Goal: Find contact information: Find contact information

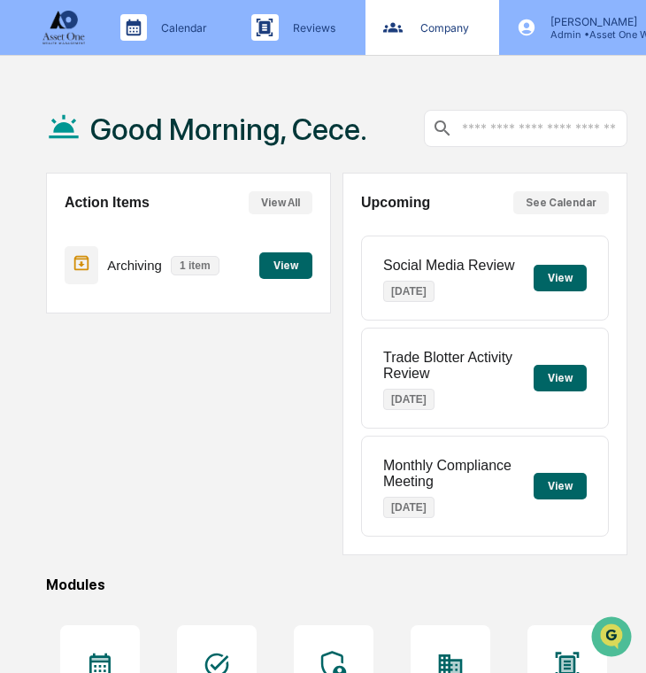
click at [428, 42] on div "Company People, Data, Settings" at bounding box center [433, 27] width 134 height 55
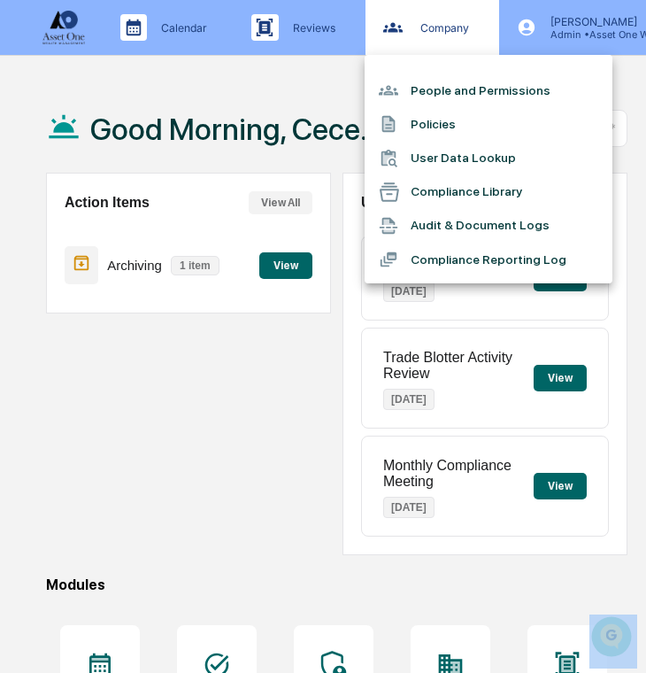
click at [428, 42] on div at bounding box center [323, 336] width 646 height 673
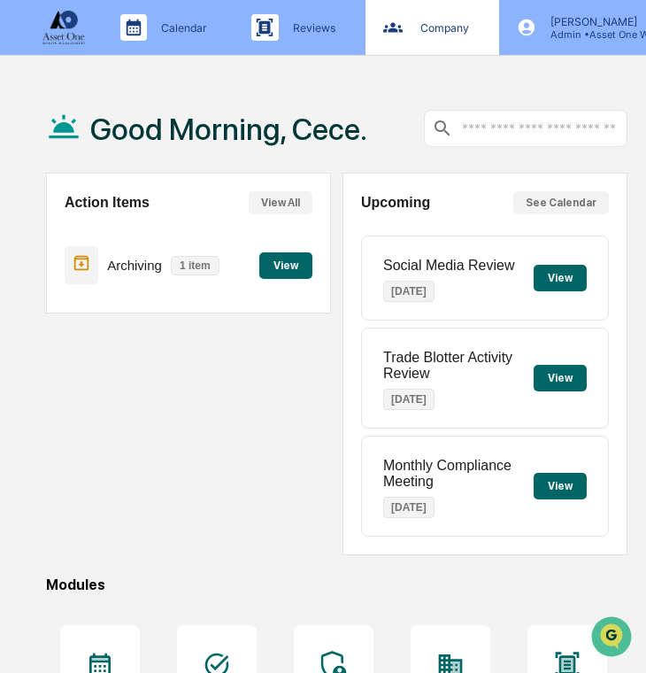
click at [428, 46] on div "Company People, Data, Settings" at bounding box center [433, 27] width 134 height 55
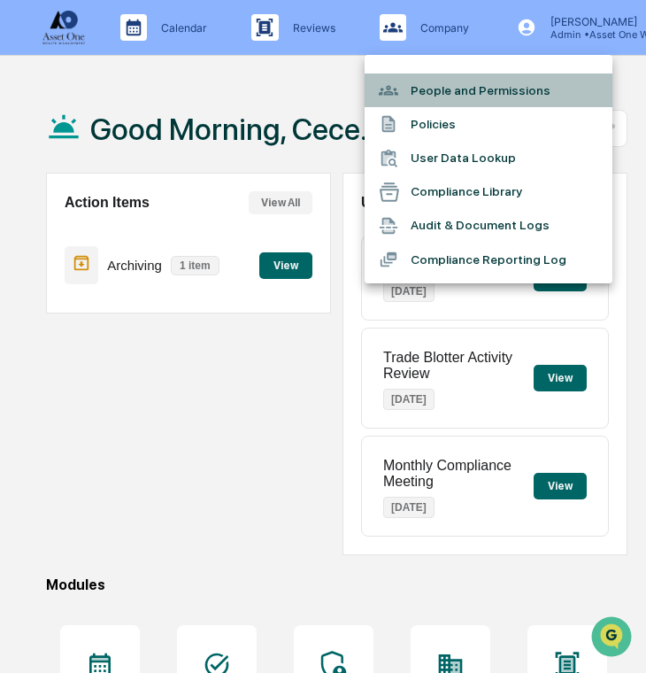
click at [428, 76] on li "People and Permissions" at bounding box center [489, 90] width 248 height 34
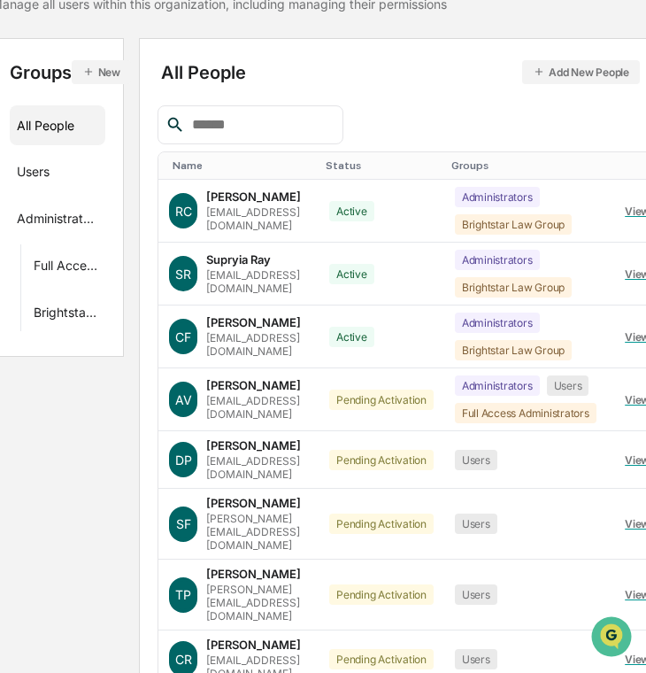
scroll to position [180, 42]
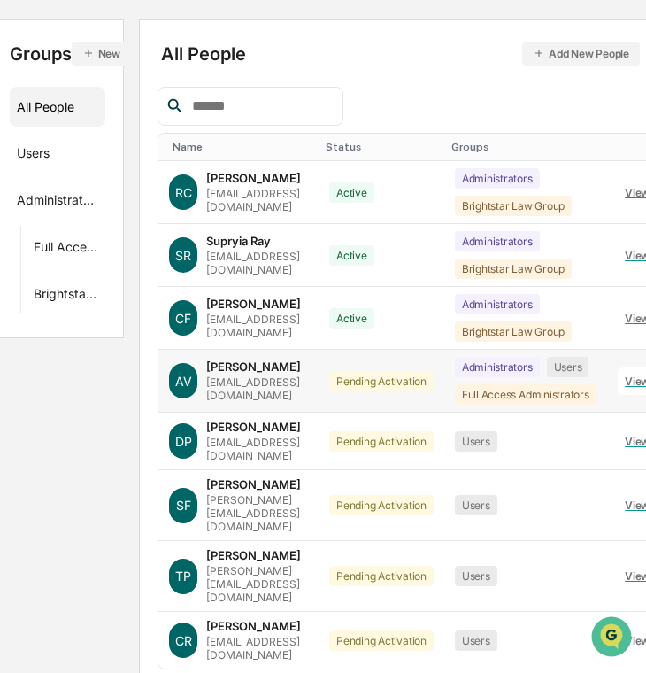
click at [287, 383] on div "[EMAIL_ADDRESS][DOMAIN_NAME]" at bounding box center [257, 388] width 102 height 27
copy div "[EMAIL_ADDRESS][DOMAIN_NAME]"
click at [228, 444] on div "[EMAIL_ADDRESS][DOMAIN_NAME]" at bounding box center [257, 449] width 102 height 27
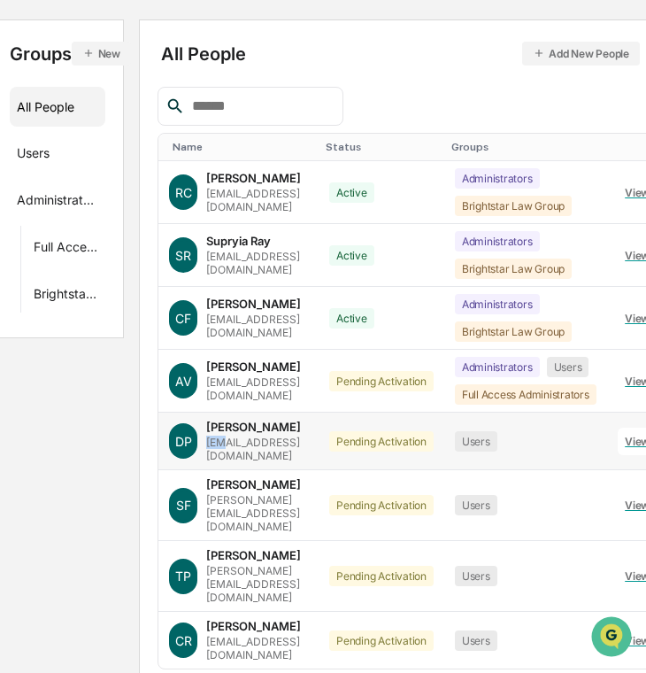
click at [228, 444] on div "[EMAIL_ADDRESS][DOMAIN_NAME]" at bounding box center [257, 449] width 102 height 27
copy div "[EMAIL_ADDRESS][DOMAIN_NAME]"
click at [252, 493] on div "[PERSON_NAME][EMAIL_ADDRESS][DOMAIN_NAME]" at bounding box center [257, 513] width 102 height 40
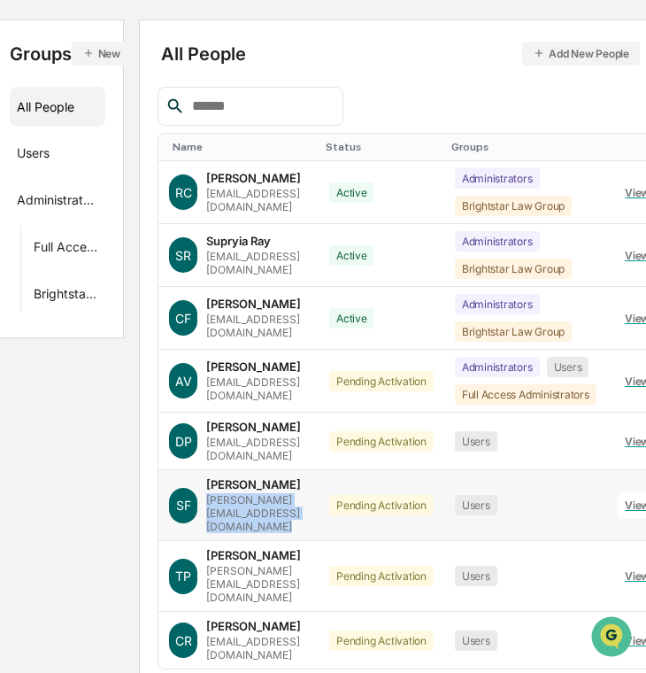
click at [252, 493] on div "[PERSON_NAME][EMAIL_ADDRESS][DOMAIN_NAME]" at bounding box center [257, 513] width 102 height 40
copy div "[PERSON_NAME][EMAIL_ADDRESS][DOMAIN_NAME]"
click at [297, 548] on div "[PERSON_NAME] [PERSON_NAME][EMAIL_ADDRESS][DOMAIN_NAME]" at bounding box center [257, 576] width 102 height 56
click at [296, 564] on div "[PERSON_NAME][EMAIL_ADDRESS][DOMAIN_NAME]" at bounding box center [257, 584] width 102 height 40
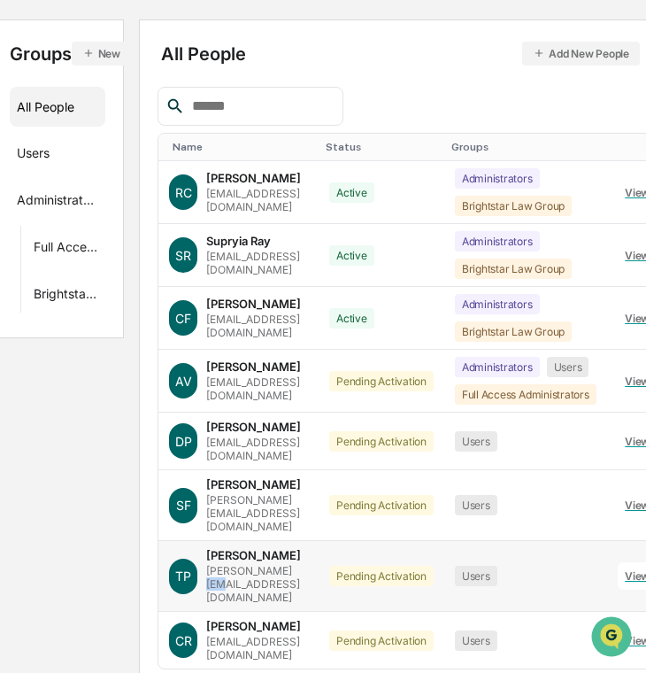
click at [296, 564] on div "[PERSON_NAME][EMAIL_ADDRESS][DOMAIN_NAME]" at bounding box center [257, 584] width 102 height 40
copy div "[PERSON_NAME][EMAIL_ADDRESS][DOMAIN_NAME]"
click at [261, 635] on div "[EMAIL_ADDRESS][DOMAIN_NAME]" at bounding box center [257, 648] width 102 height 27
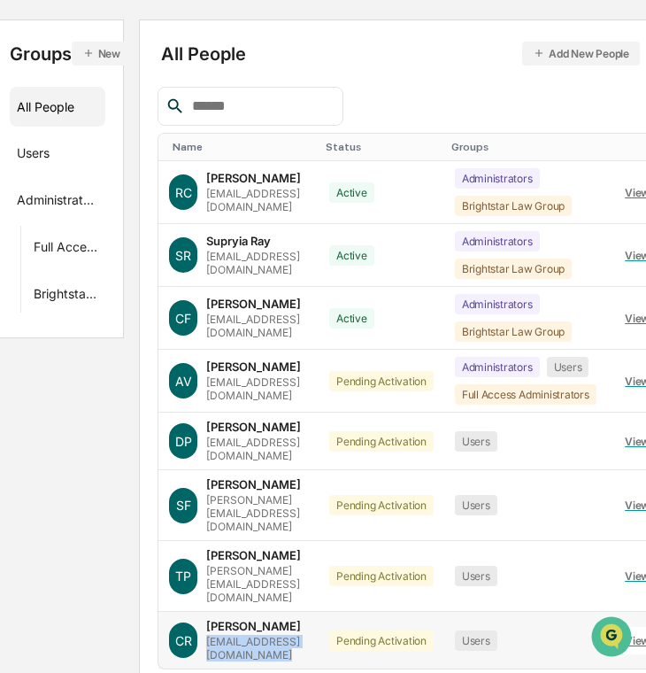
click at [261, 635] on div "[EMAIL_ADDRESS][DOMAIN_NAME]" at bounding box center [257, 648] width 102 height 27
copy div "[EMAIL_ADDRESS][DOMAIN_NAME]"
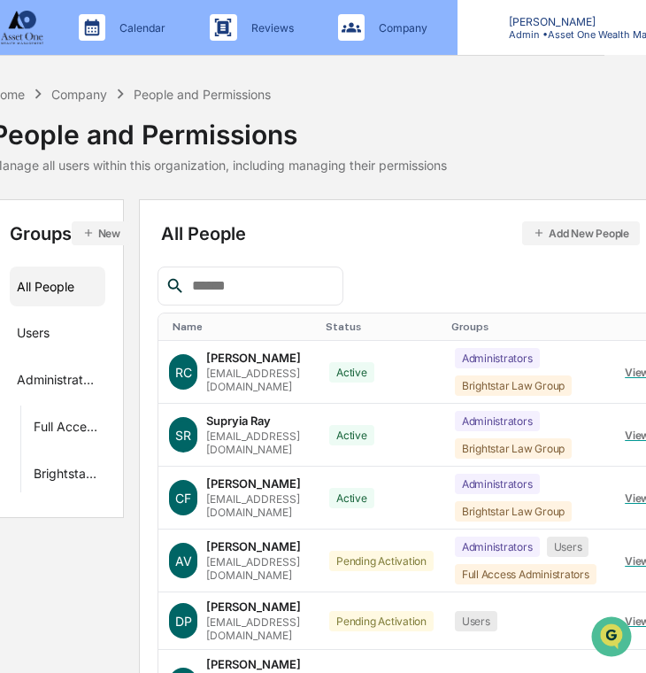
click at [509, 48] on div "[PERSON_NAME] Admin • Asset One Wealth Management" at bounding box center [590, 27] width 265 height 55
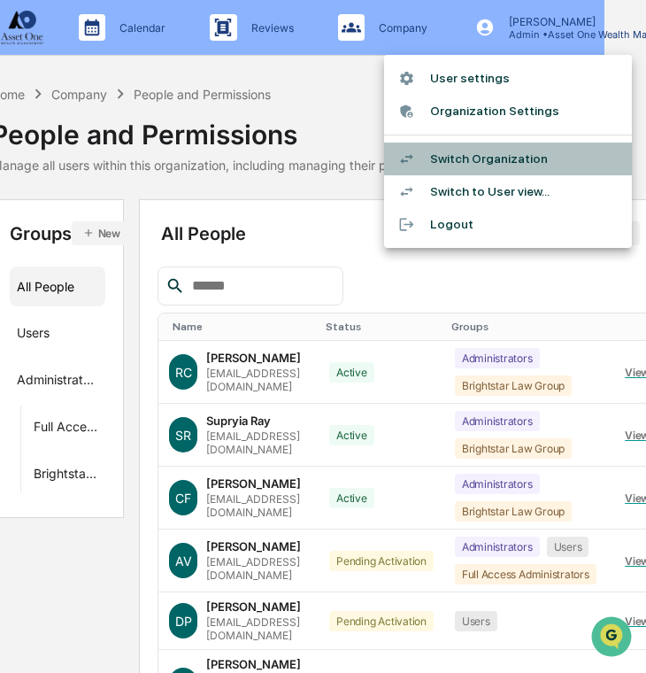
click at [492, 158] on li "Switch Organization" at bounding box center [508, 159] width 248 height 33
